Goal: Task Accomplishment & Management: Use online tool/utility

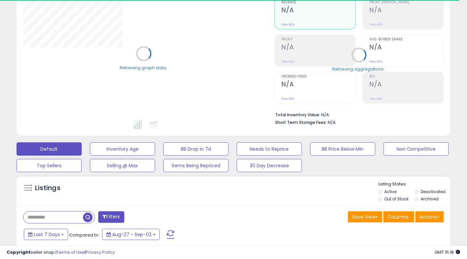
scroll to position [67, 0]
click at [61, 218] on input "text" at bounding box center [54, 217] width 60 height 12
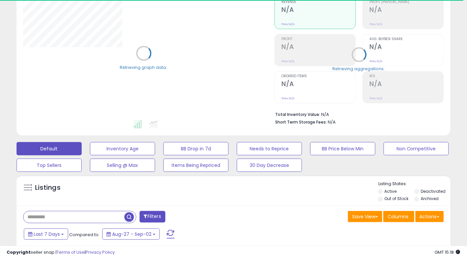
paste input "*********"
type input "*********"
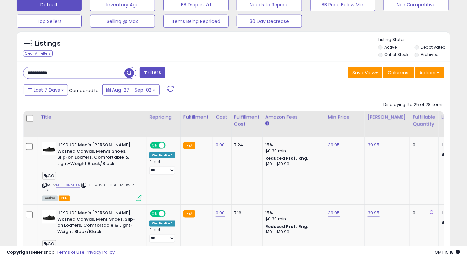
scroll to position [211, 0]
click at [430, 73] on button "Actions" at bounding box center [430, 72] width 28 height 11
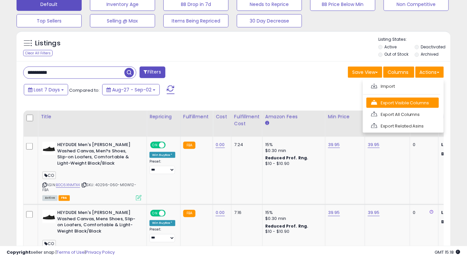
click at [405, 103] on link "Export Visible Columns" at bounding box center [403, 103] width 72 height 10
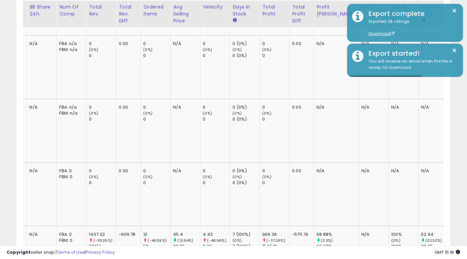
scroll to position [698, 0]
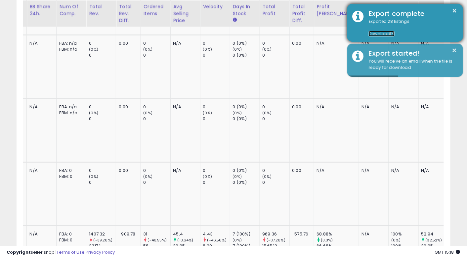
click at [385, 33] on link "Download" at bounding box center [382, 34] width 26 height 6
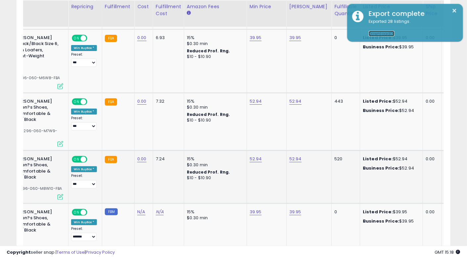
scroll to position [0, 0]
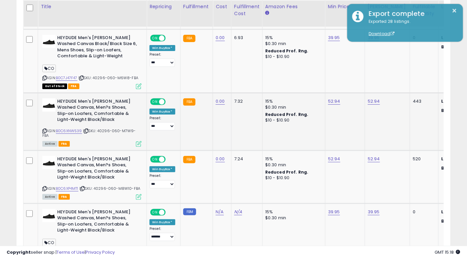
drag, startPoint x: 56, startPoint y: 129, endPoint x: 83, endPoint y: 131, distance: 26.8
click at [83, 131] on div "ASIN: B0C6XNW539 | SKU: 40296-060-M7W9-FBA Active FBA" at bounding box center [91, 122] width 99 height 48
copy div "B0C6XNW539"
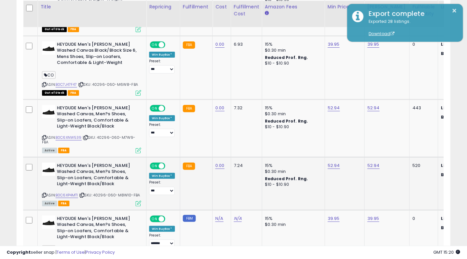
scroll to position [0, 17]
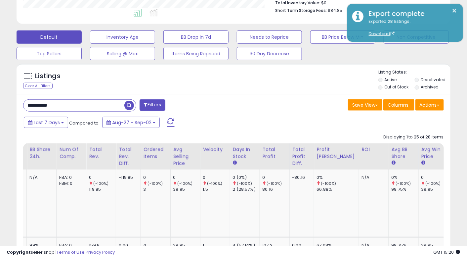
click at [449, 148] on th "MAP" at bounding box center [459, 156] width 20 height 26
click at [449, 147] on th "MAP" at bounding box center [459, 156] width 20 height 26
click at [452, 148] on div "MAP" at bounding box center [459, 149] width 15 height 7
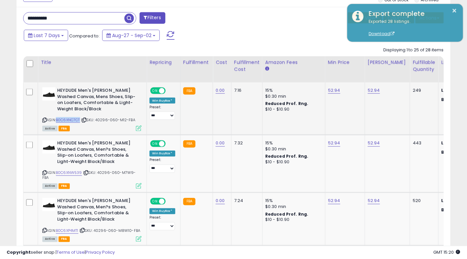
drag, startPoint x: 57, startPoint y: 118, endPoint x: 81, endPoint y: 119, distance: 23.8
click at [81, 119] on div "ASIN: B0C6XNC7CT | SKU: 40296-060-M12-FBA Active FBA" at bounding box center [91, 108] width 99 height 43
copy link "B0C6XNC7CT"
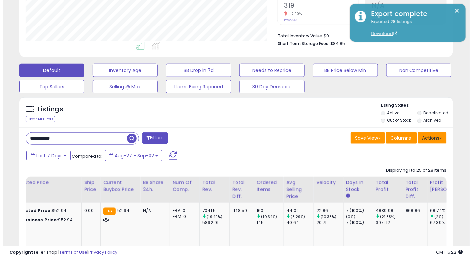
scroll to position [144, 0]
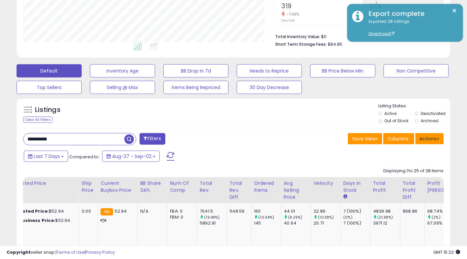
click at [438, 141] on button "Actions" at bounding box center [430, 138] width 28 height 11
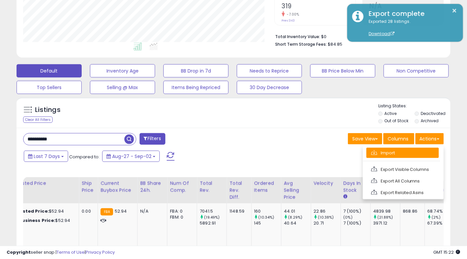
click at [393, 154] on link "Import" at bounding box center [403, 153] width 72 height 10
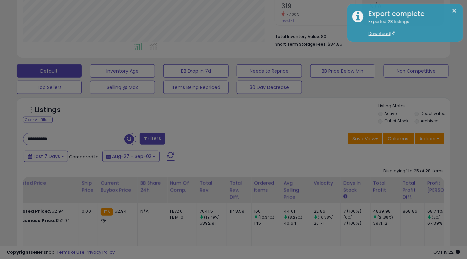
scroll to position [135, 254]
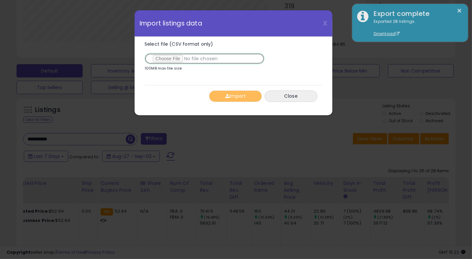
click at [166, 59] on input "Select file (CSV format only)" at bounding box center [205, 58] width 120 height 11
type input "**********"
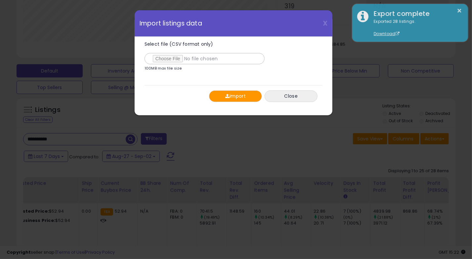
click at [245, 92] on button "Import" at bounding box center [235, 96] width 53 height 12
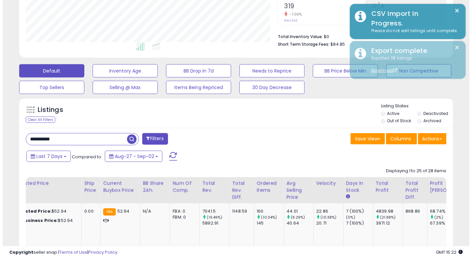
scroll to position [330913, 330797]
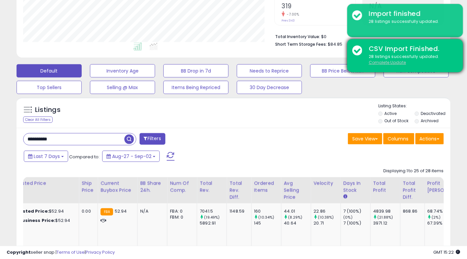
click at [381, 62] on u "Complete Update" at bounding box center [387, 63] width 37 height 6
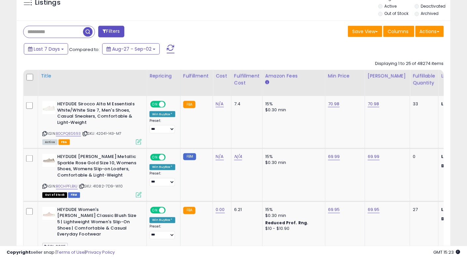
scroll to position [135, 251]
click at [51, 28] on input "text" at bounding box center [54, 32] width 60 height 12
paste input "*********"
type input "*********"
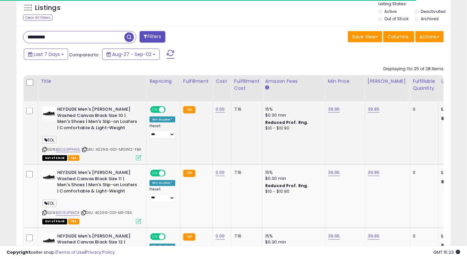
scroll to position [0, 290]
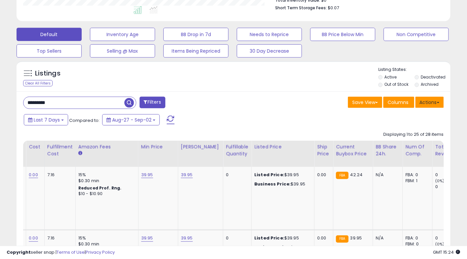
click at [420, 101] on button "Actions" at bounding box center [430, 102] width 28 height 11
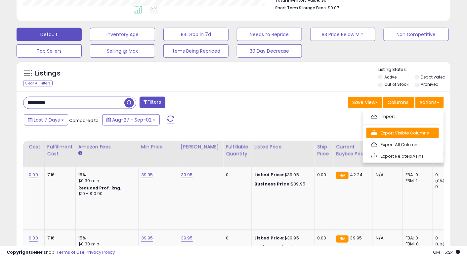
click at [396, 130] on link "Export Visible Columns" at bounding box center [403, 133] width 72 height 10
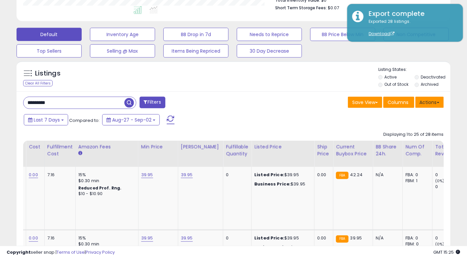
click at [424, 100] on button "Actions" at bounding box center [430, 102] width 28 height 11
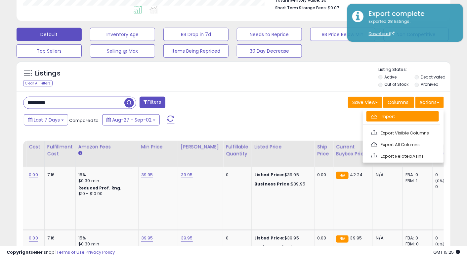
click at [408, 116] on link "Import" at bounding box center [403, 116] width 72 height 10
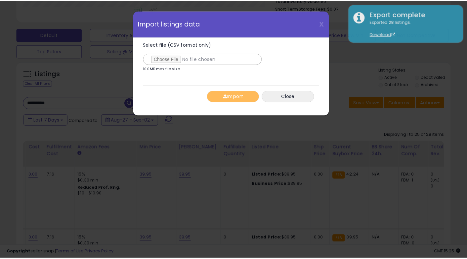
scroll to position [135, 254]
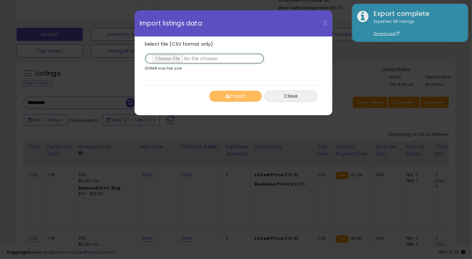
click at [166, 57] on input "Select file (CSV format only)" at bounding box center [205, 58] width 120 height 11
type input "**********"
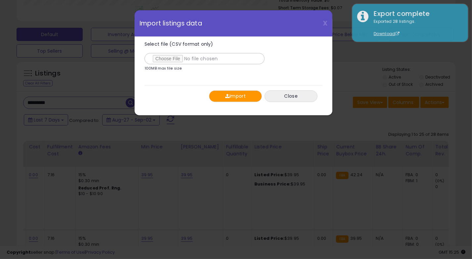
click at [244, 99] on button "Import" at bounding box center [235, 96] width 53 height 12
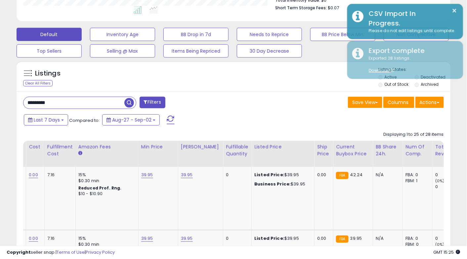
scroll to position [330913, 330797]
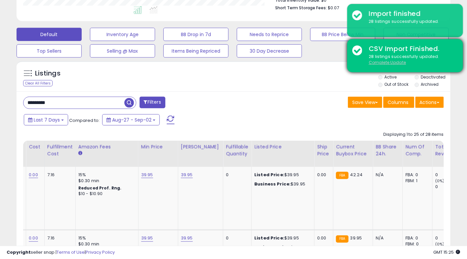
click at [397, 62] on u "Complete Update" at bounding box center [387, 63] width 37 height 6
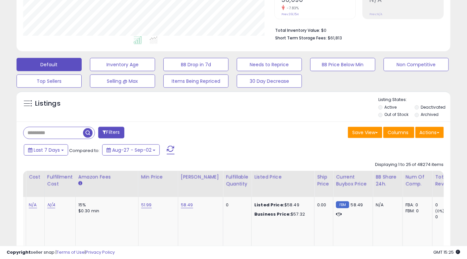
scroll to position [135, 251]
